Goal: Task Accomplishment & Management: Manage account settings

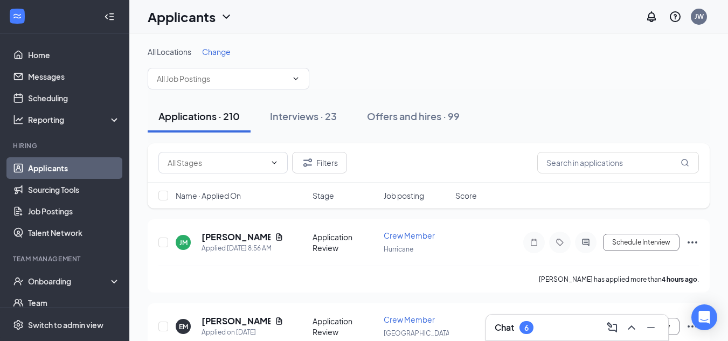
drag, startPoint x: 183, startPoint y: 126, endPoint x: 361, endPoint y: 90, distance: 181.4
click at [361, 90] on div "Applications · 210 Interviews · 23 Offers and hires · 99" at bounding box center [429, 116] width 562 height 54
click at [301, 120] on div "Interviews · 23" at bounding box center [303, 115] width 67 height 13
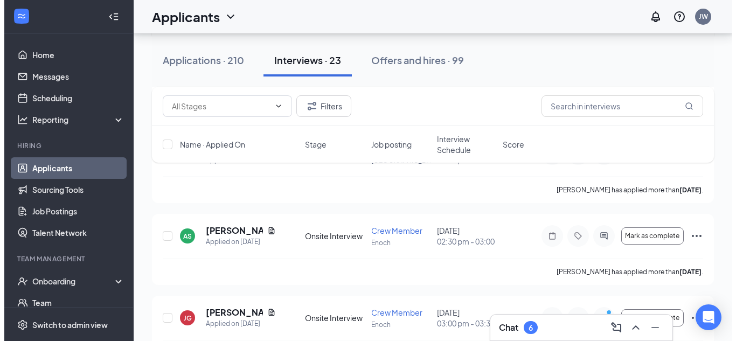
scroll to position [592, 0]
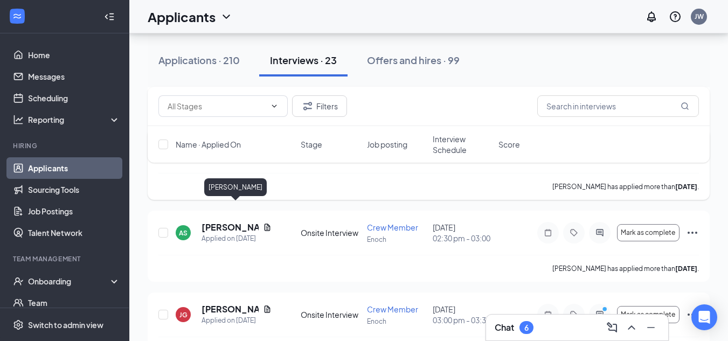
click at [219, 151] on h5 "[PERSON_NAME]" at bounding box center [236, 146] width 70 height 12
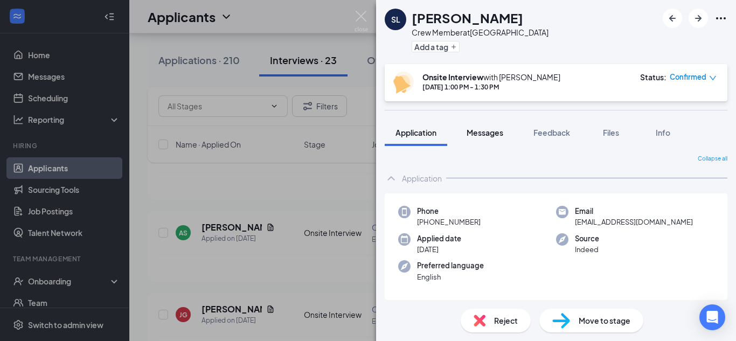
click at [486, 139] on button "Messages" at bounding box center [485, 132] width 58 height 27
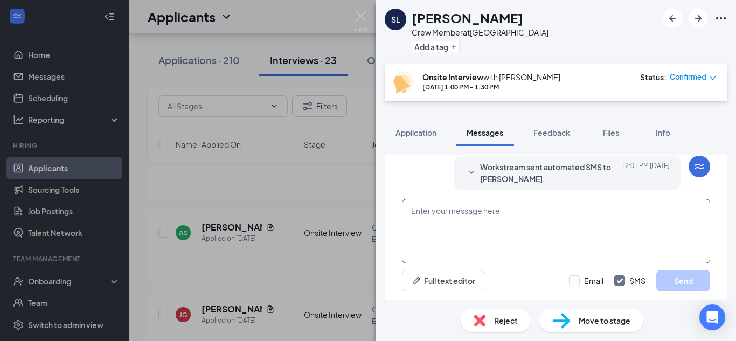
scroll to position [467, 0]
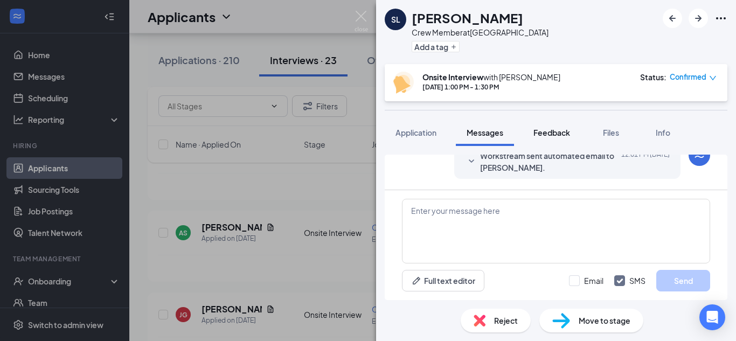
click at [550, 136] on span "Feedback" at bounding box center [551, 133] width 37 height 10
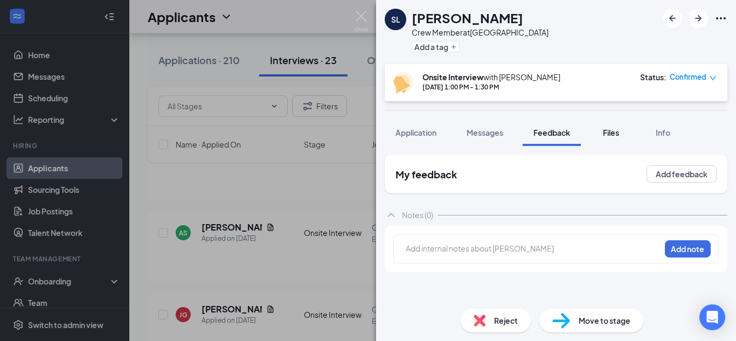
click at [613, 134] on span "Files" at bounding box center [611, 133] width 16 height 10
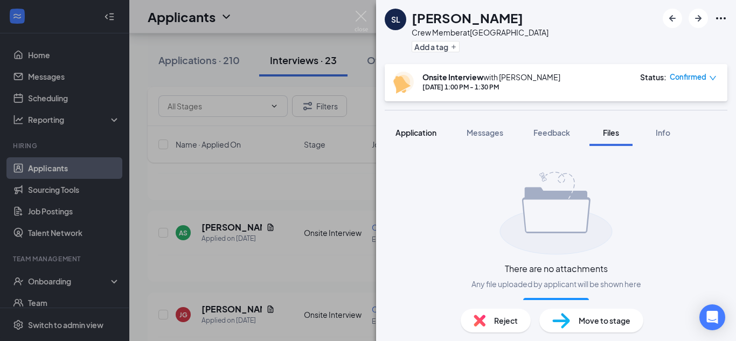
click at [409, 135] on span "Application" at bounding box center [415, 133] width 41 height 10
